Goal: Task Accomplishment & Management: Complete application form

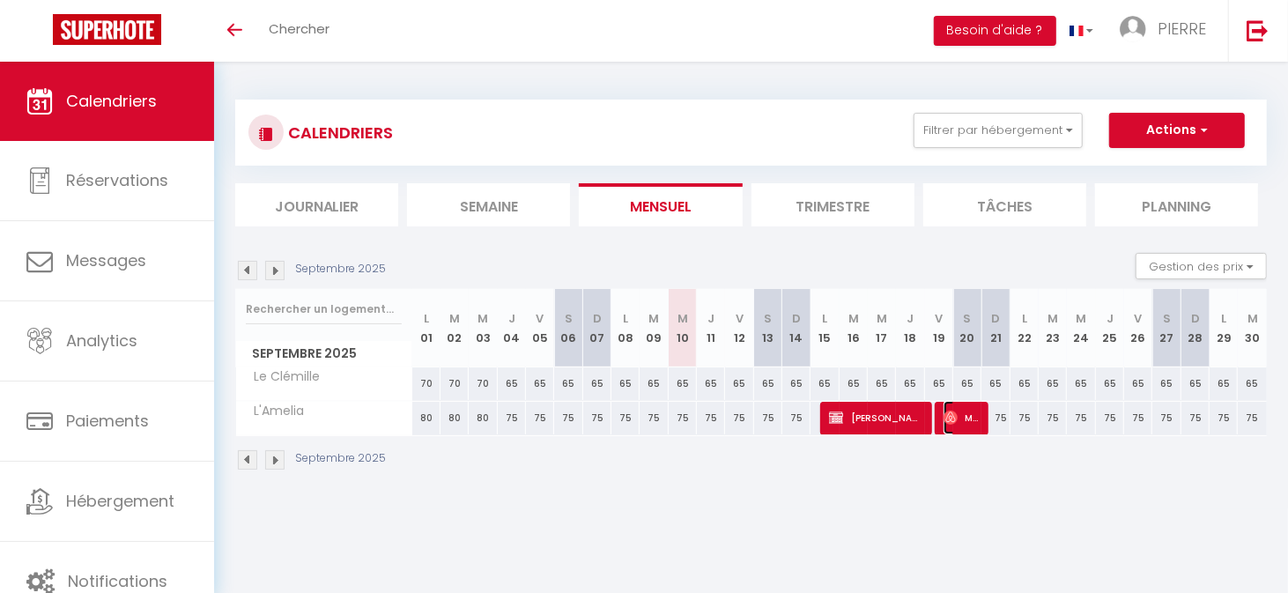
click at [951, 410] on img at bounding box center [950, 417] width 14 height 14
select select "OK"
select select "0"
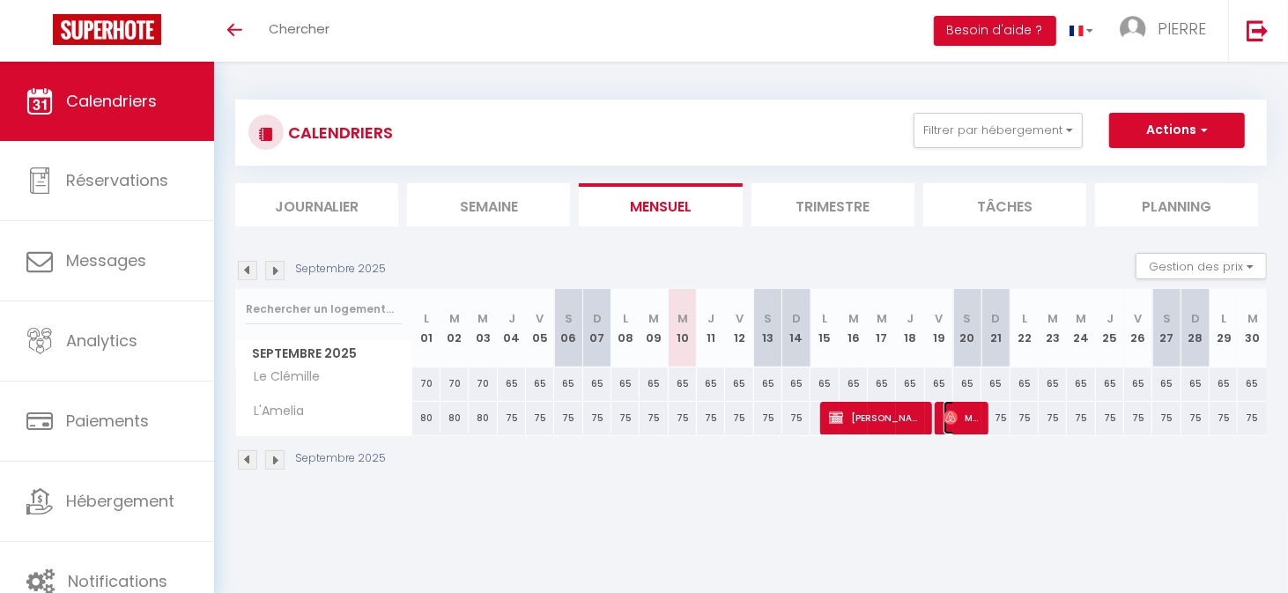
select select "1"
select select
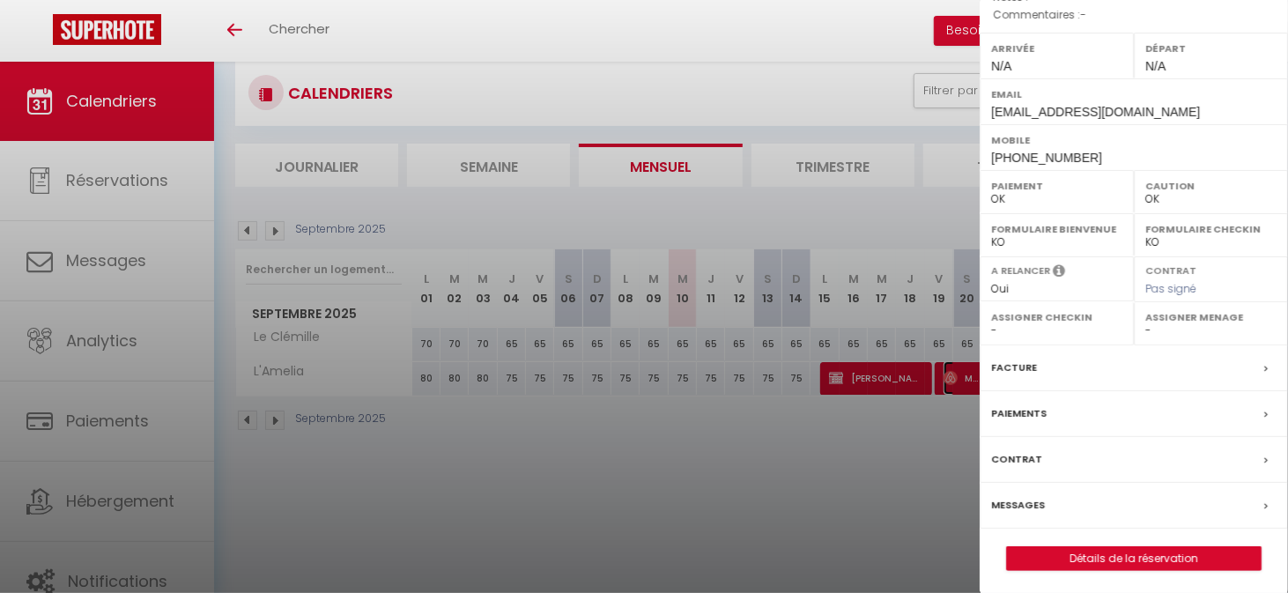
scroll to position [62, 0]
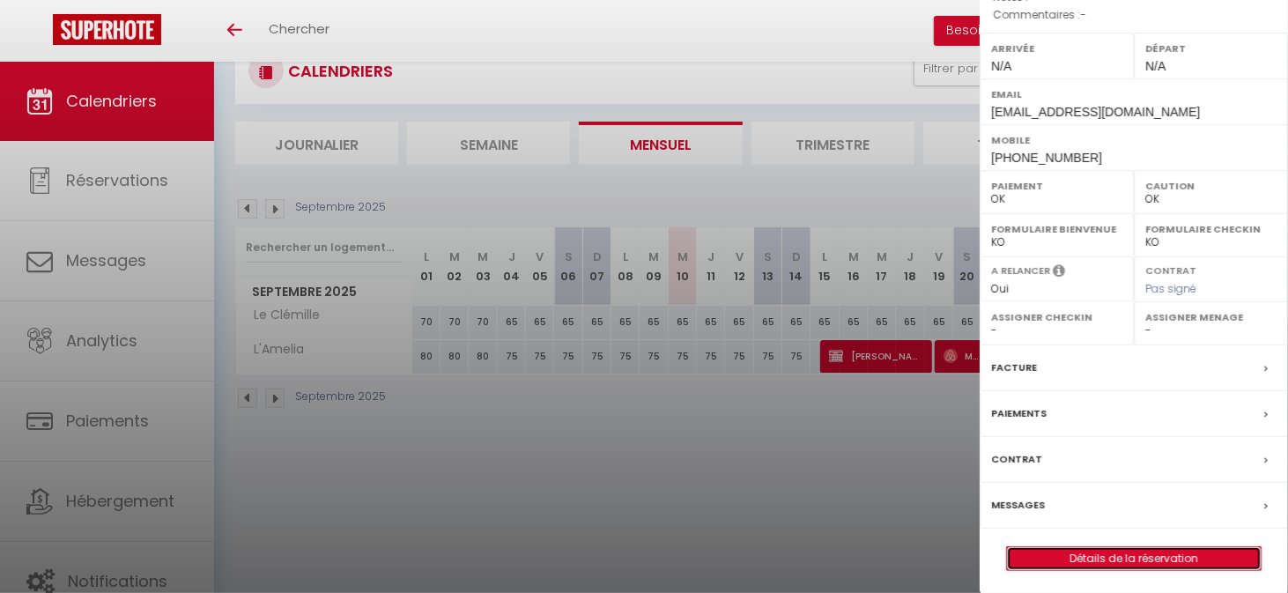
click at [1158, 559] on link "Détails de la réservation" at bounding box center [1134, 558] width 254 height 23
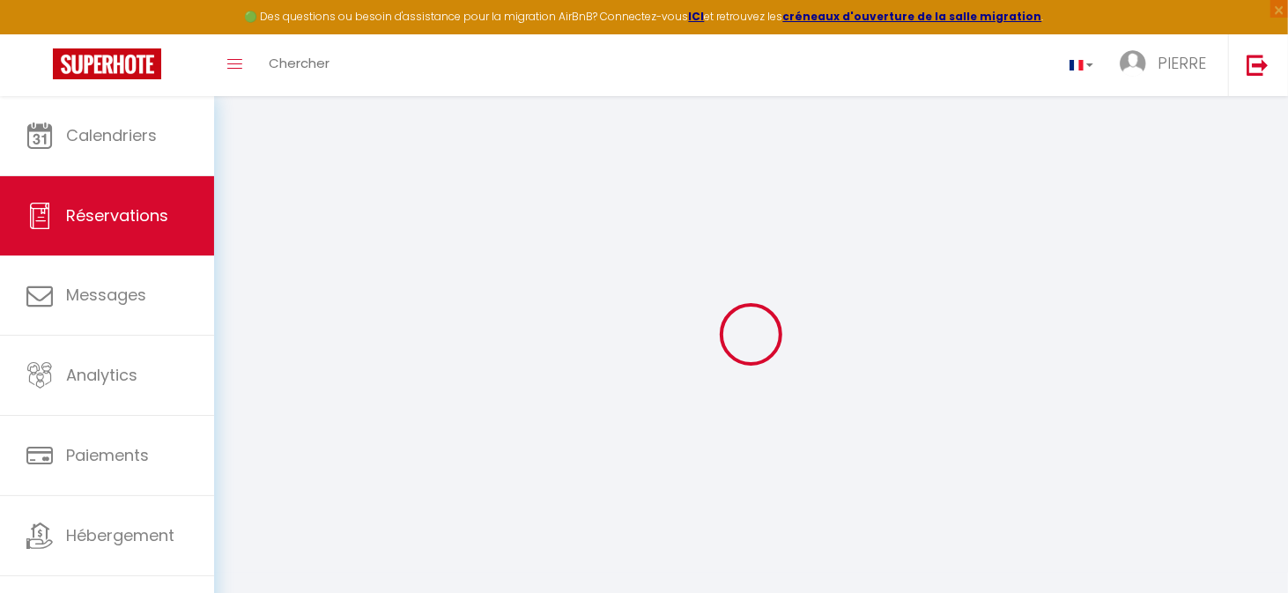
type input "Mingxing"
type input "Ma"
type input "[EMAIL_ADDRESS][DOMAIN_NAME]"
type input "[PHONE_NUMBER]"
select select
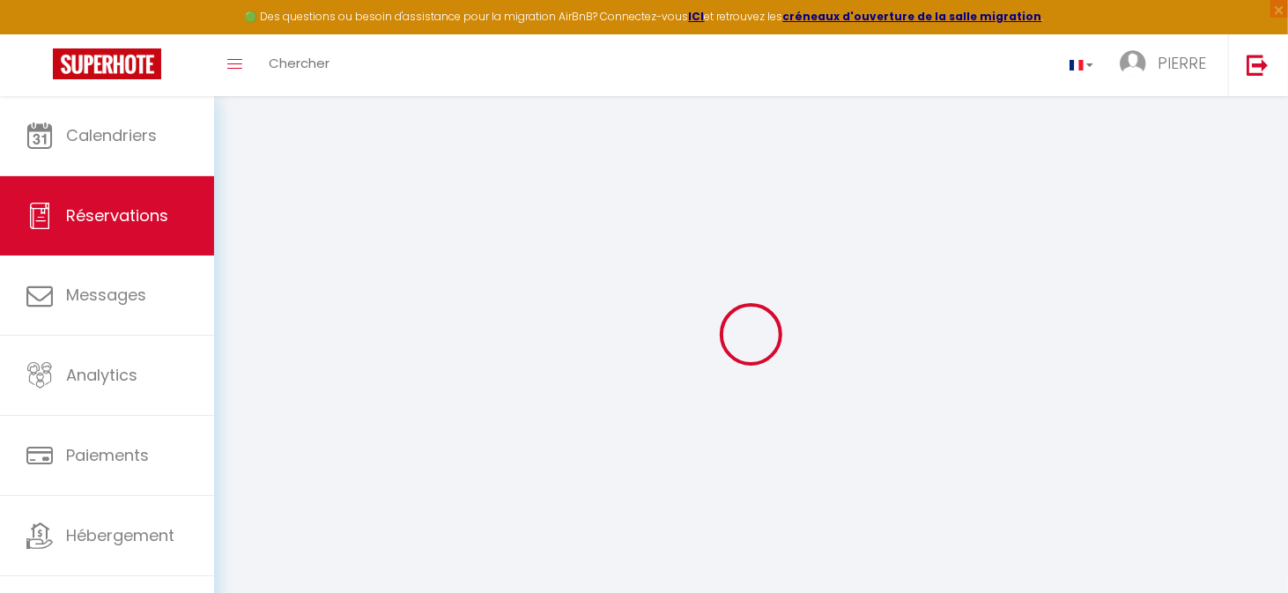
type input "46.440000000000005"
select select "40230"
select select "1"
select select
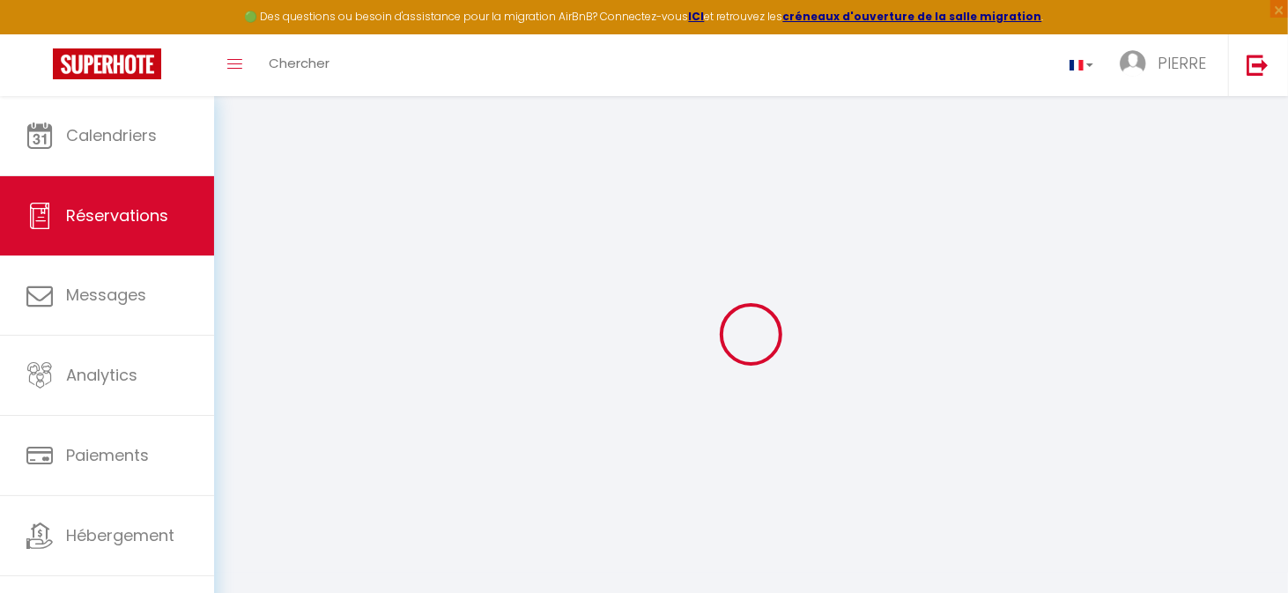
type input "2"
type input "3"
select select "12"
select select
type input "178"
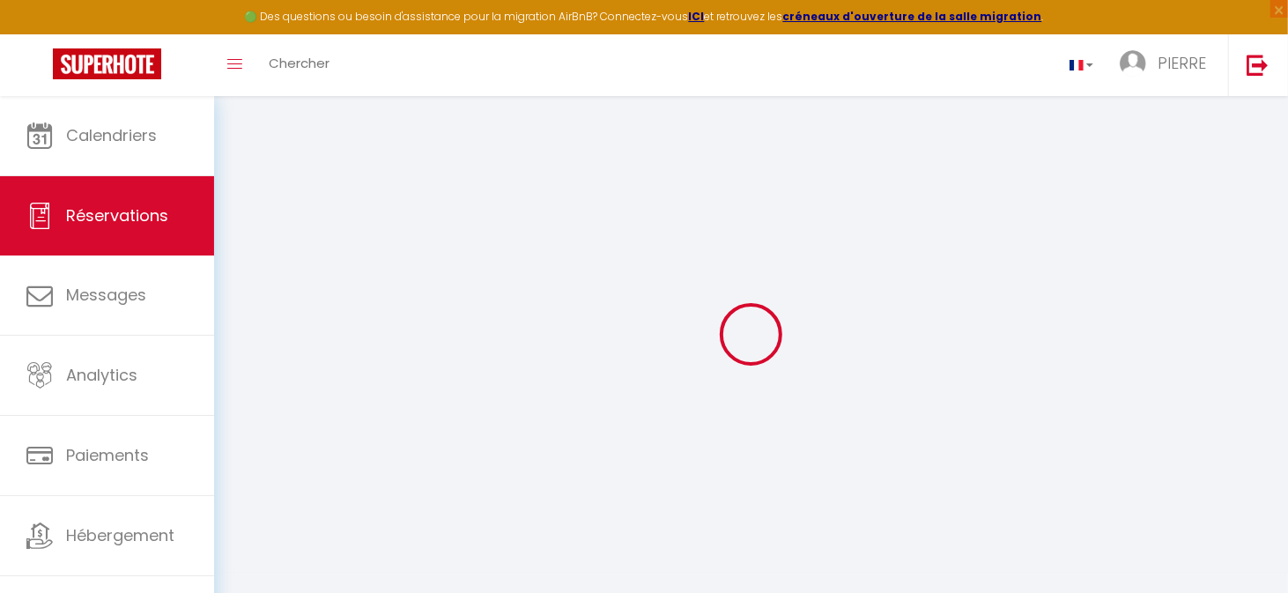
checkbox input "false"
select select "1"
type input "0"
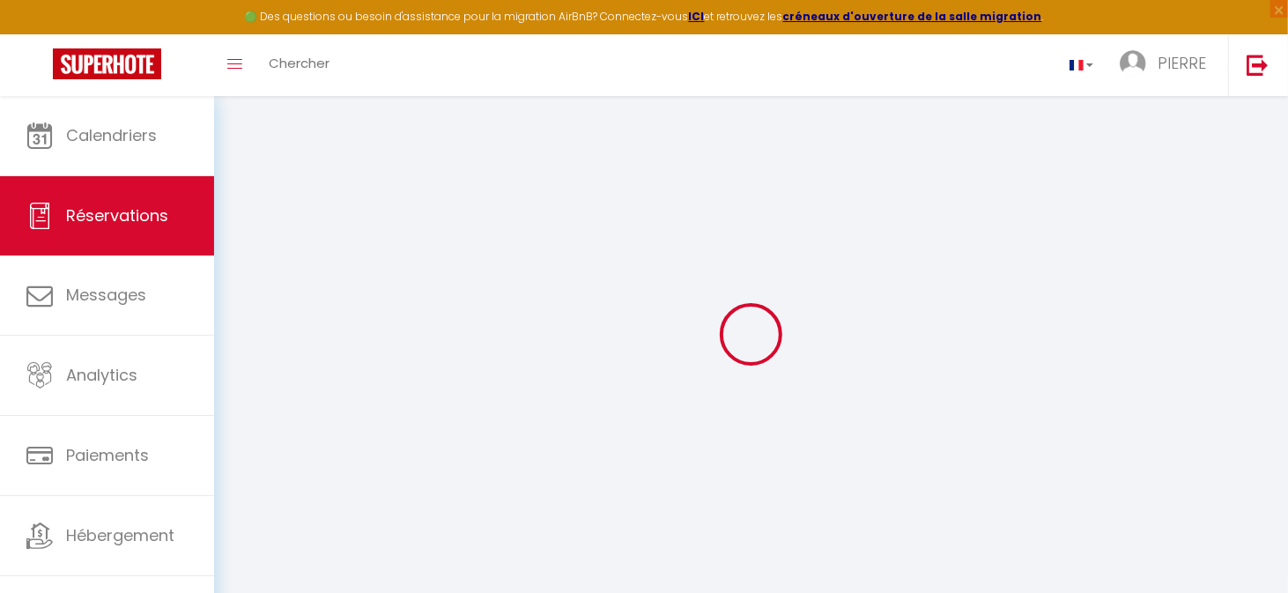
select select
select select "15"
checkbox input "false"
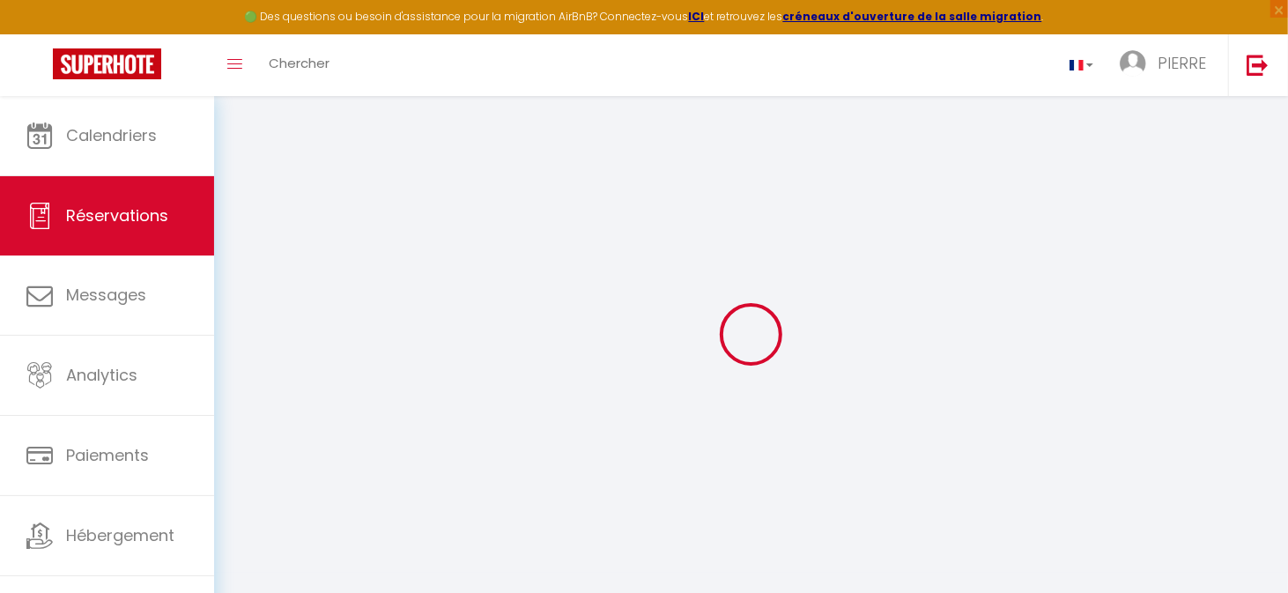
select select
checkbox input "false"
select select
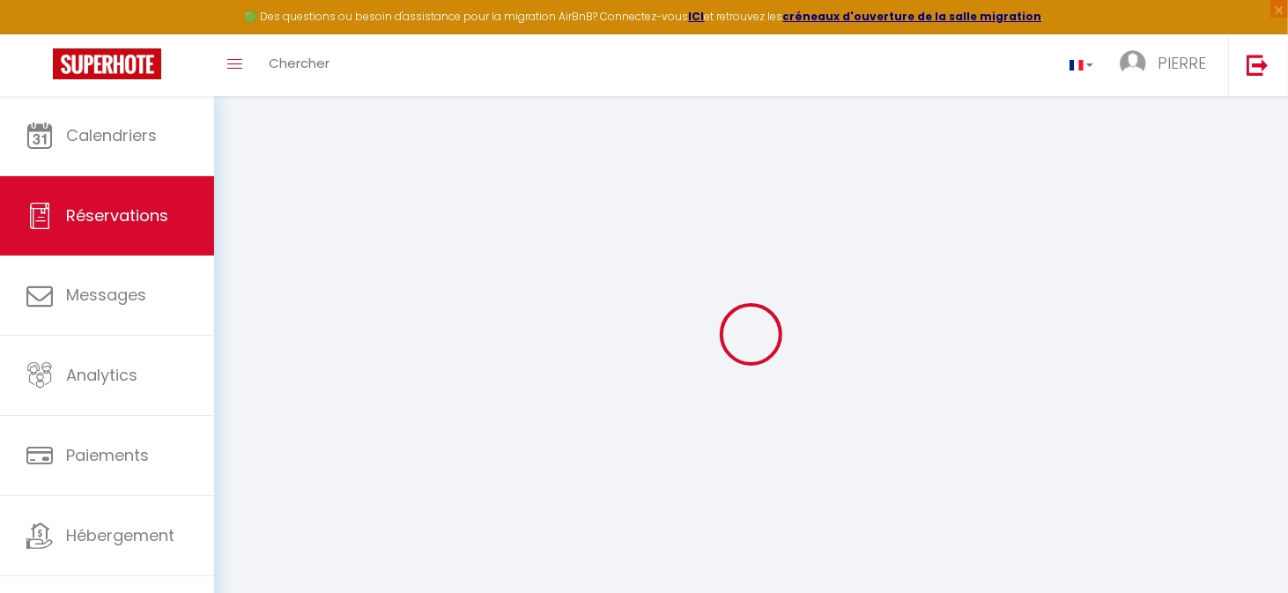
select select
checkbox input "false"
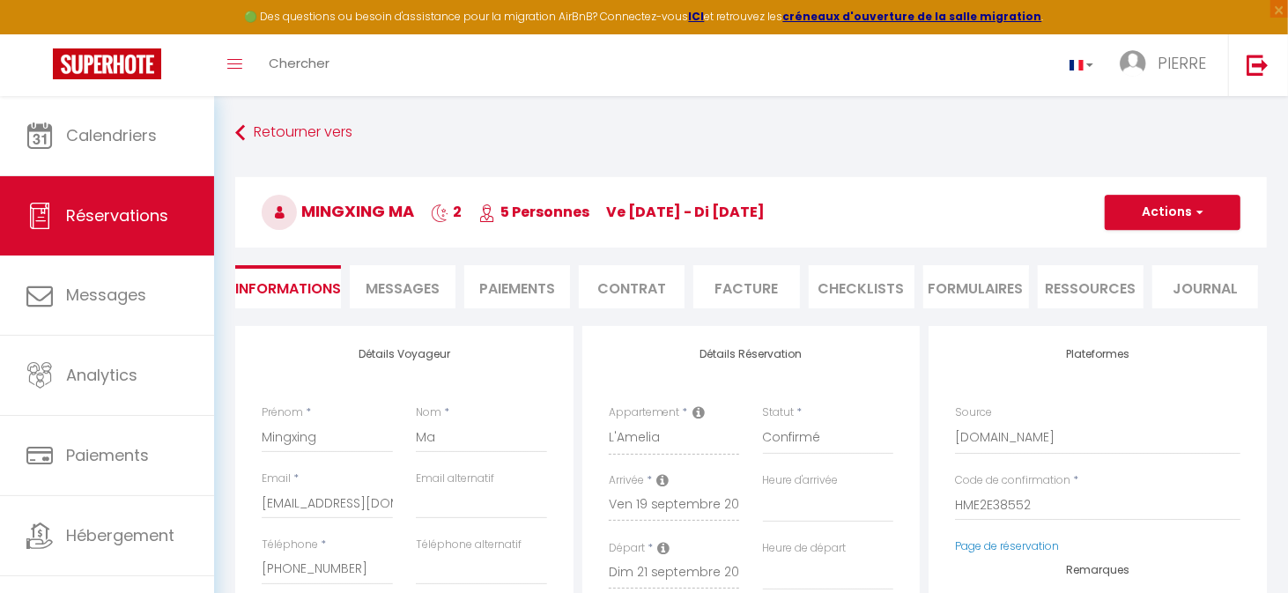
select select
checkbox input "false"
select select
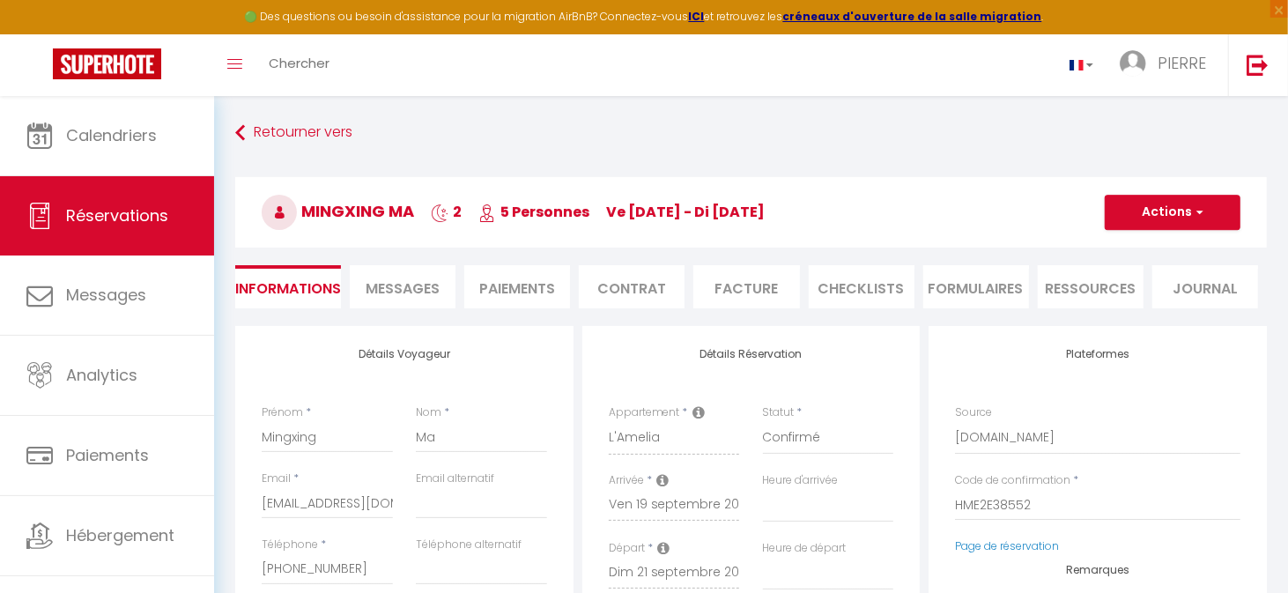
type input "80"
type input "3.56"
select select
checkbox input "false"
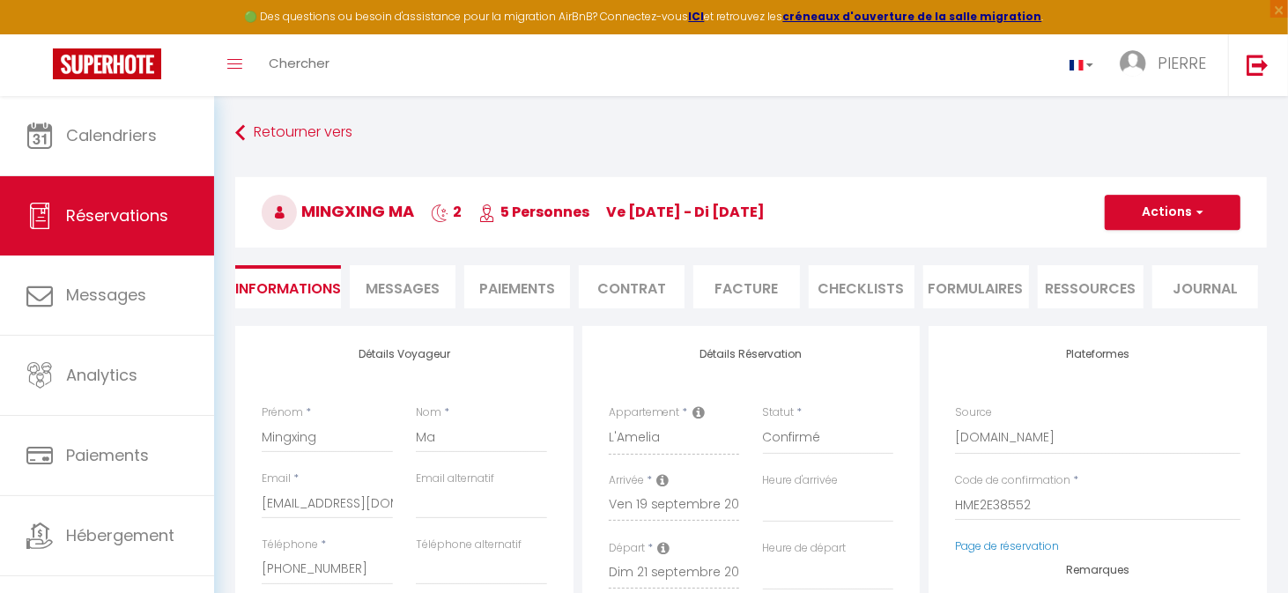
select select
checkbox input "false"
select select
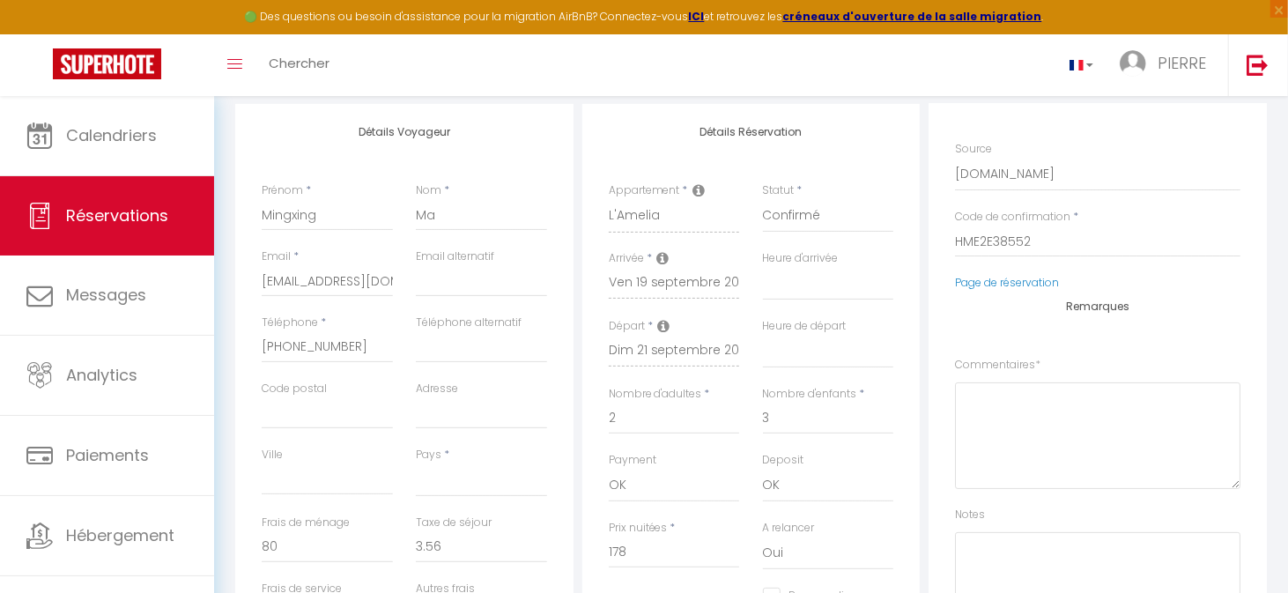
scroll to position [220, 0]
